Goal: Task Accomplishment & Management: Manage account settings

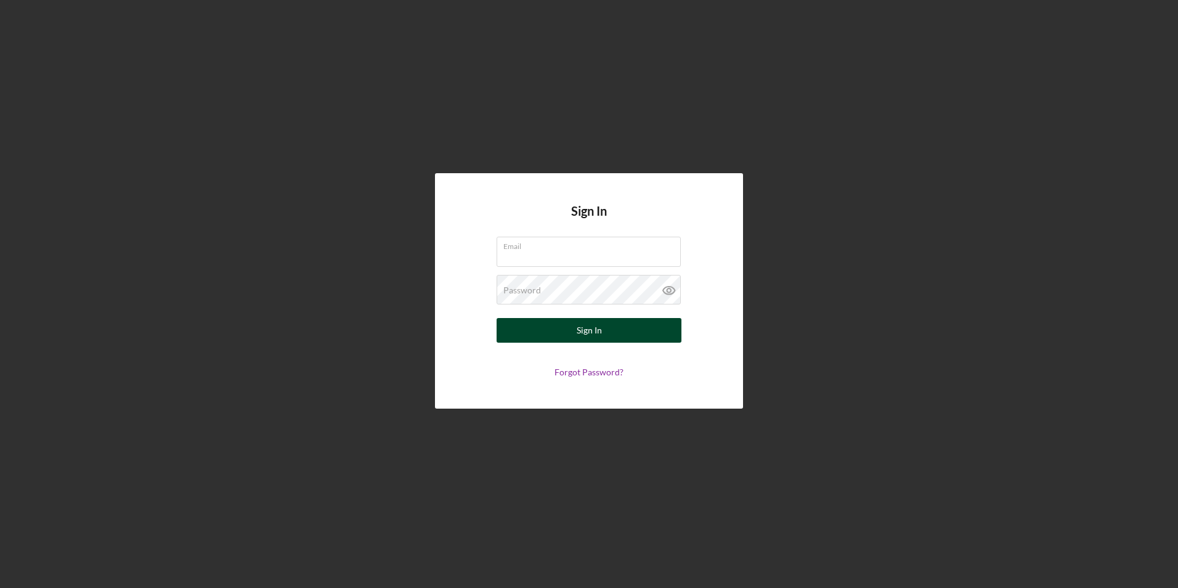
type input "[EMAIL_ADDRESS][DOMAIN_NAME]"
click at [584, 334] on div "Sign In" at bounding box center [589, 330] width 25 height 25
